Goal: Task Accomplishment & Management: Use online tool/utility

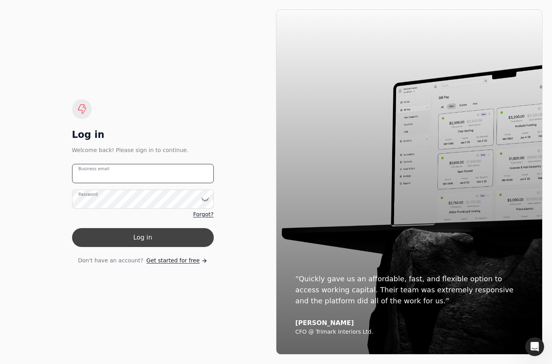
type email "[EMAIL_ADDRESS][DOMAIN_NAME]"
click at [143, 240] on button "Log in" at bounding box center [143, 237] width 142 height 19
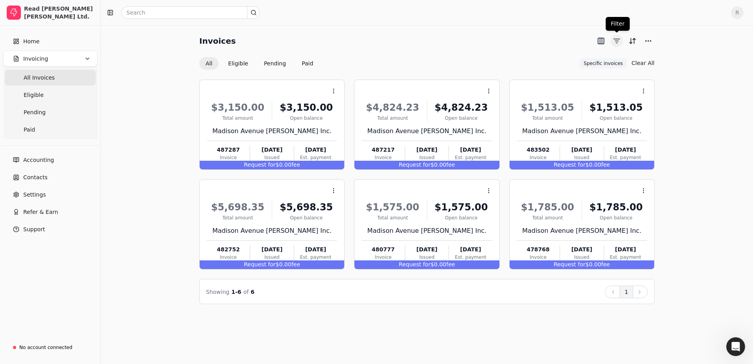
click at [552, 43] on button "button" at bounding box center [616, 41] width 13 height 13
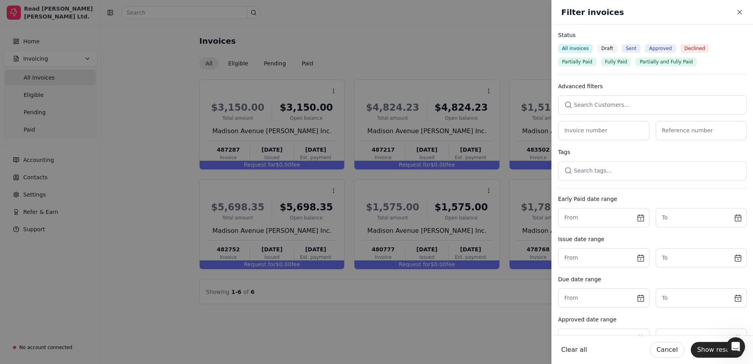
click at [552, 7] on div "Filter invoices Close" at bounding box center [652, 12] width 201 height 25
click at [552, 14] on icon "button" at bounding box center [740, 12] width 8 height 8
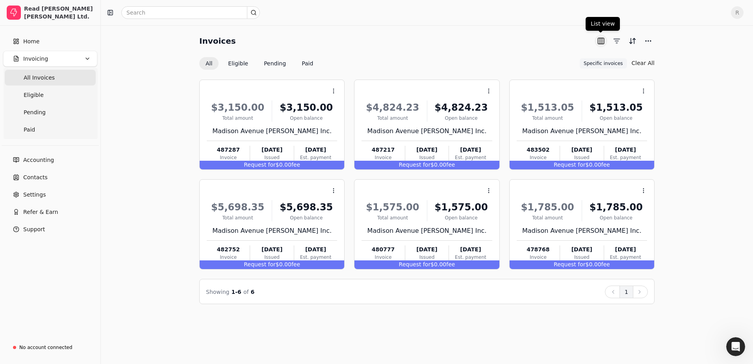
click at [552, 44] on button "button" at bounding box center [601, 41] width 13 height 13
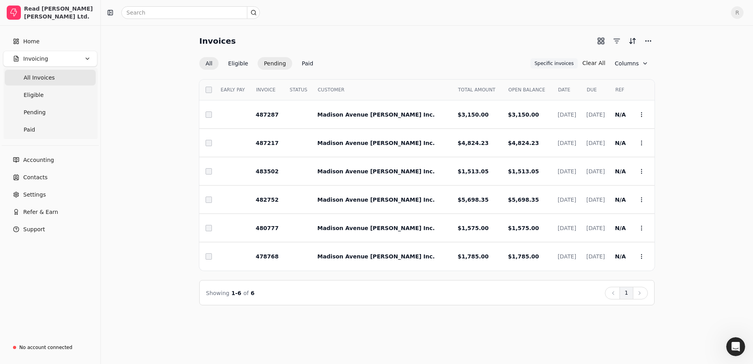
click at [271, 63] on button "Pending" at bounding box center [275, 63] width 35 height 13
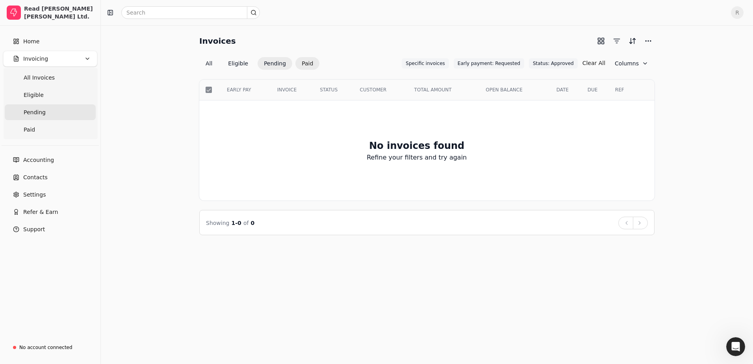
click at [302, 62] on button "Paid" at bounding box center [307, 63] width 24 height 13
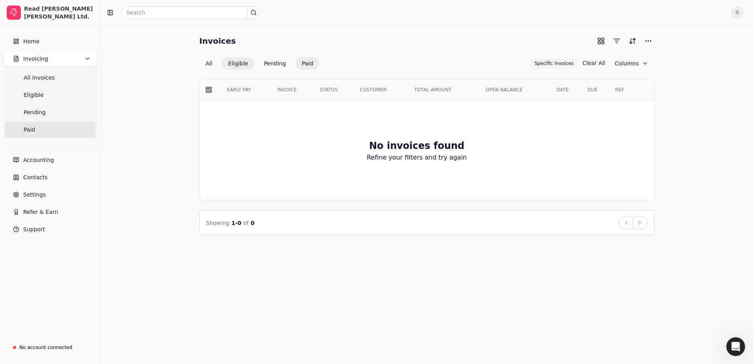
click at [232, 62] on button "Eligible" at bounding box center [238, 63] width 33 height 13
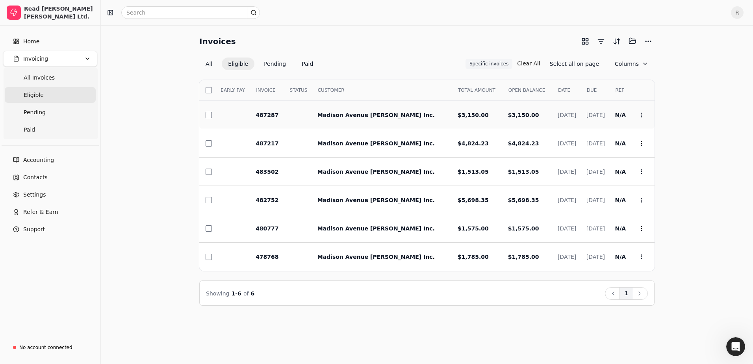
click at [209, 115] on button "button" at bounding box center [209, 115] width 6 height 6
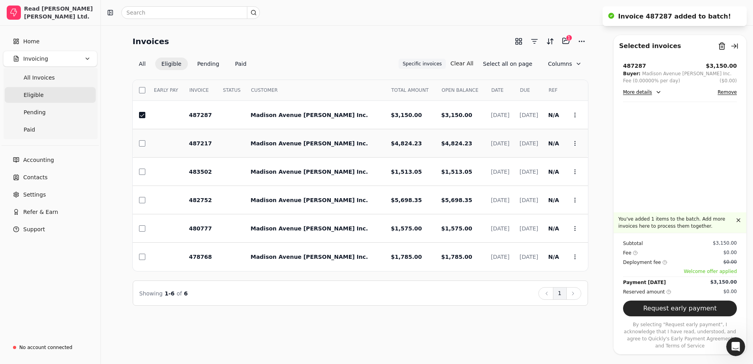
click at [138, 143] on td at bounding box center [140, 143] width 15 height 28
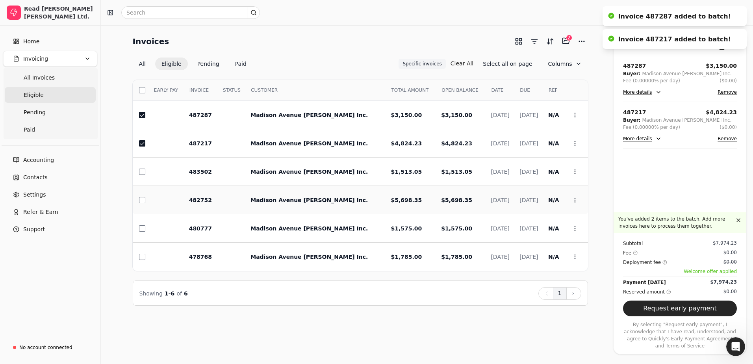
click at [146, 200] on div at bounding box center [143, 200] width 8 height 6
click at [145, 256] on div at bounding box center [143, 257] width 8 height 6
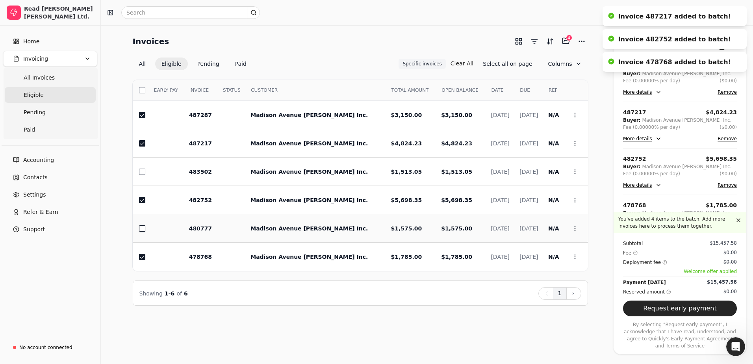
click at [141, 226] on button "button" at bounding box center [142, 228] width 6 height 6
click at [139, 167] on td at bounding box center [140, 171] width 15 height 28
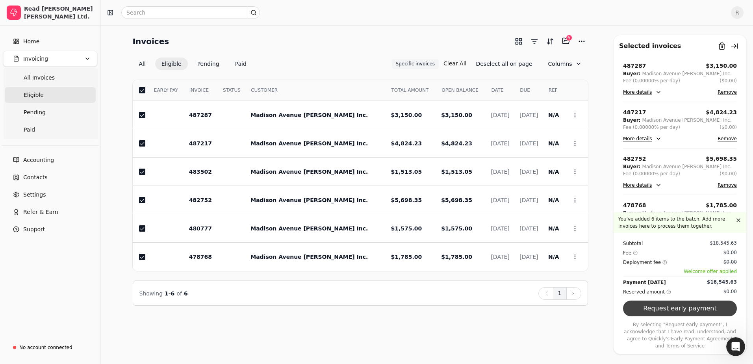
click at [552, 315] on button "Request early payment" at bounding box center [680, 308] width 114 height 16
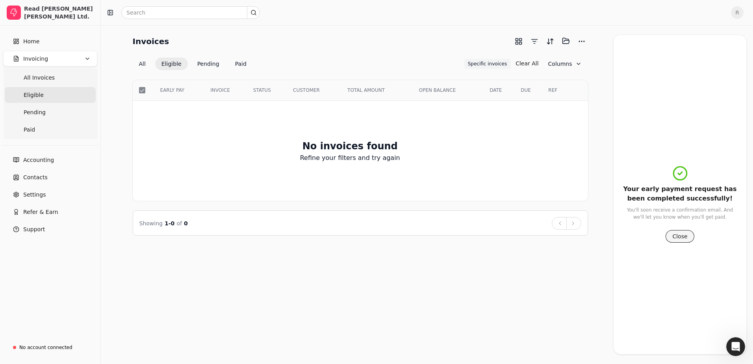
click at [552, 239] on button "Close" at bounding box center [679, 236] width 28 height 13
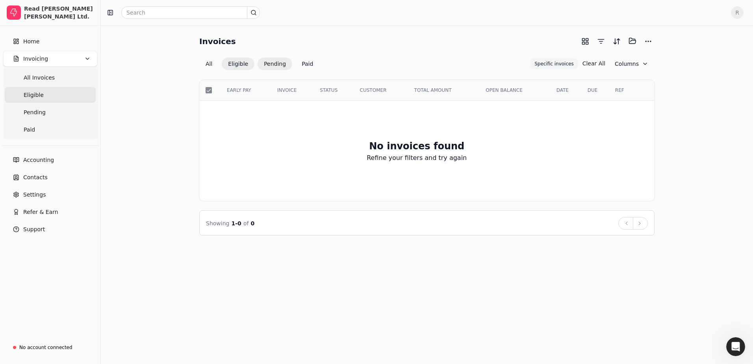
click at [283, 65] on button "Pending" at bounding box center [275, 63] width 35 height 13
click at [35, 98] on span "Eligible" at bounding box center [34, 95] width 20 height 8
click at [234, 67] on button "Eligible" at bounding box center [238, 63] width 33 height 13
click at [208, 65] on button "All" at bounding box center [208, 63] width 19 height 13
